Goal: Information Seeking & Learning: Find specific page/section

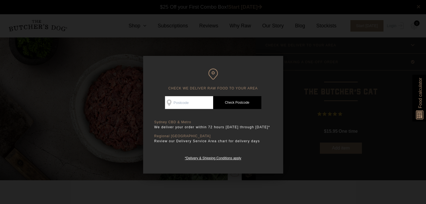
click at [186, 101] on input "Check Availability At" at bounding box center [189, 102] width 48 height 13
type input "2019"
click at [236, 103] on link "Check Postcode" at bounding box center [237, 102] width 48 height 13
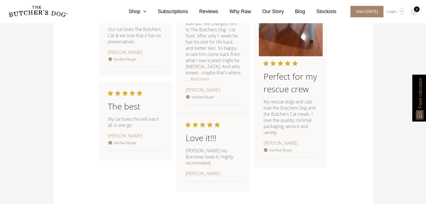
scroll to position [644, 0]
click at [190, 80] on button "Read more" at bounding box center [199, 79] width 19 height 7
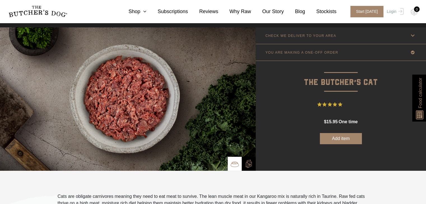
scroll to position [0, 0]
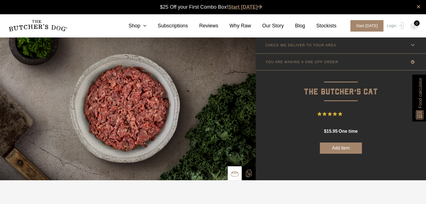
click at [239, 8] on link "Start [DATE]" at bounding box center [245, 7] width 34 height 6
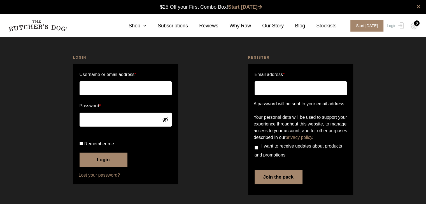
click at [330, 23] on link "Stockists" at bounding box center [320, 26] width 31 height 8
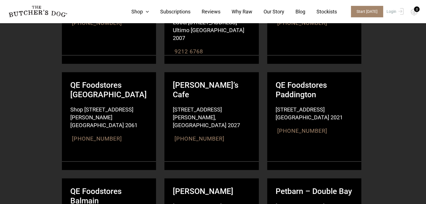
scroll to position [708, 0]
